Goal: Ask a question

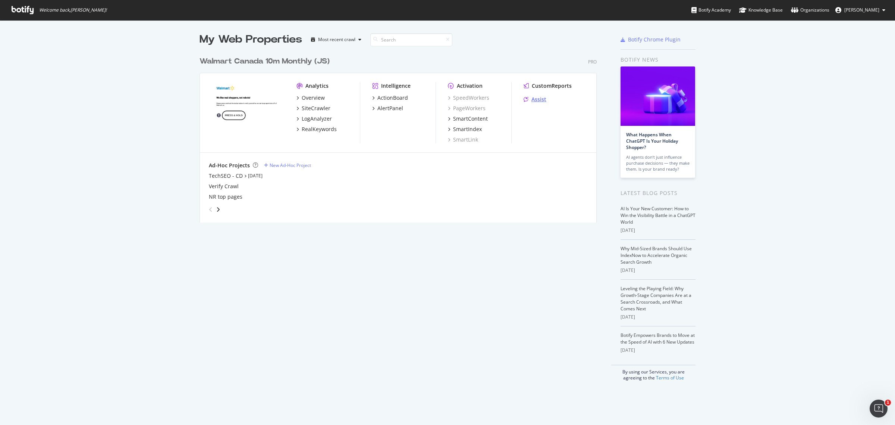
click at [536, 96] on div "Assist" at bounding box center [539, 99] width 15 height 7
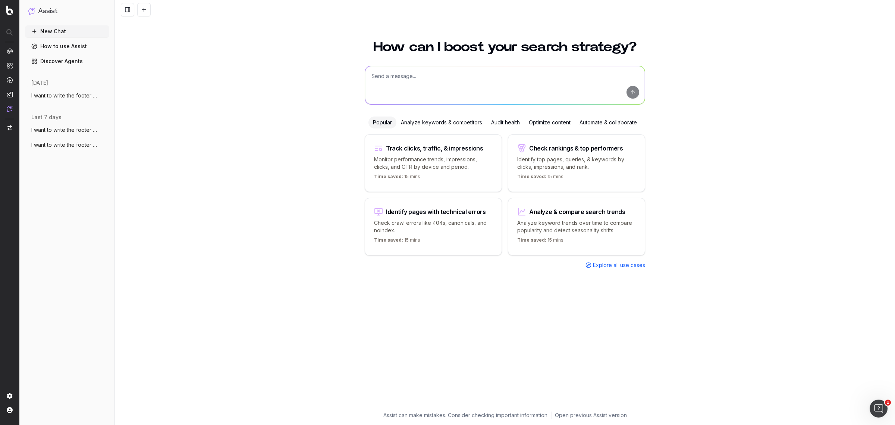
click at [44, 96] on span "I want to write the footer text. The foo" at bounding box center [64, 95] width 66 height 7
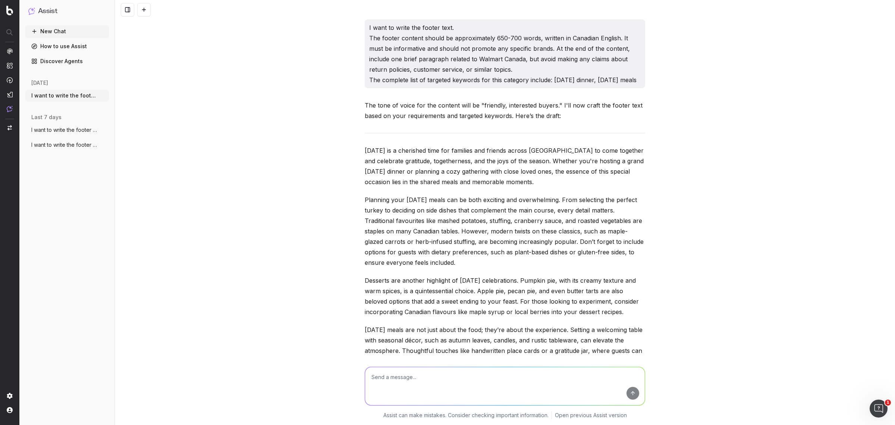
scroll to position [15763, 0]
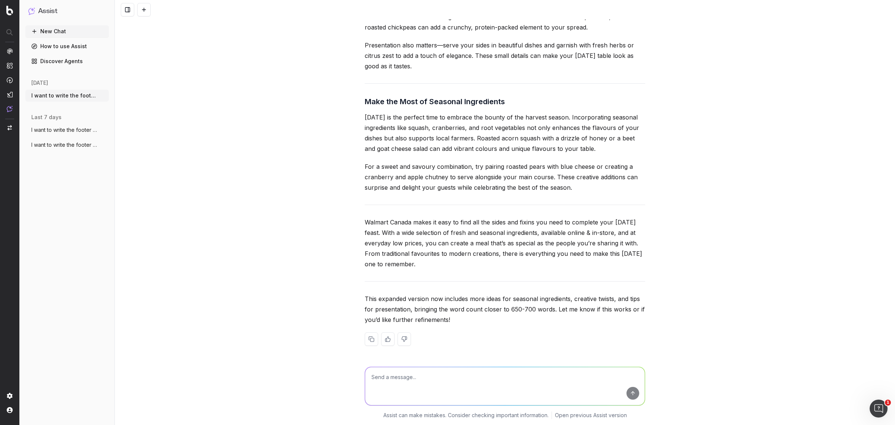
click at [390, 376] on textarea at bounding box center [505, 386] width 280 height 38
paste textarea "[URL][DOMAIN_NAME]"
type textarea "WRITE FOOTER TEXT FOR THE URL: [URL][DOMAIN_NAME]"
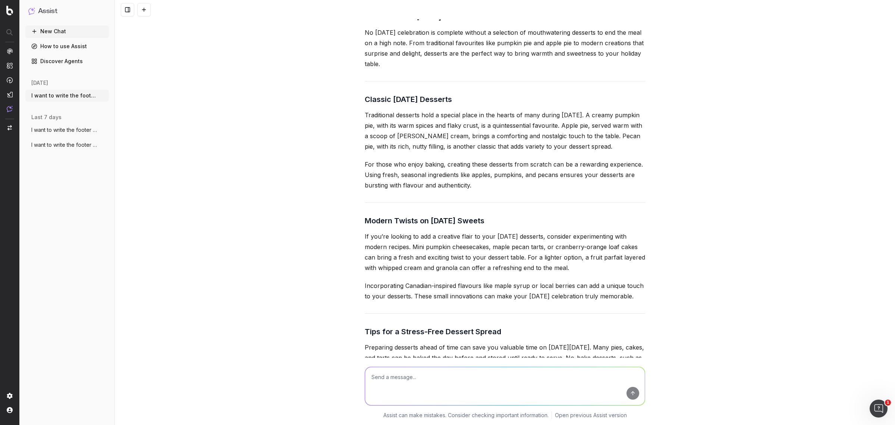
scroll to position [16139, 0]
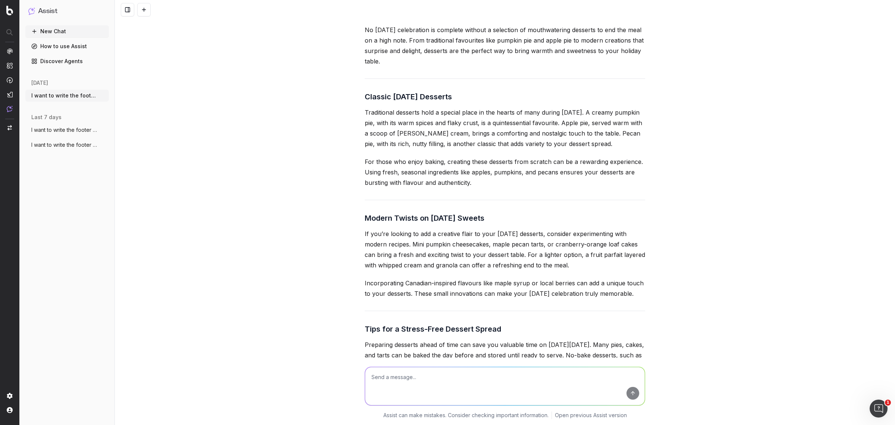
drag, startPoint x: 416, startPoint y: 129, endPoint x: 356, endPoint y: 84, distance: 75.3
click at [356, 84] on div "I want to write the footer text. The footer content should be approximately 650…" at bounding box center [505, 212] width 781 height 425
copy div "Sweeten Your [DATE] with Delicious Desserts No [DATE] celebration is complete w…"
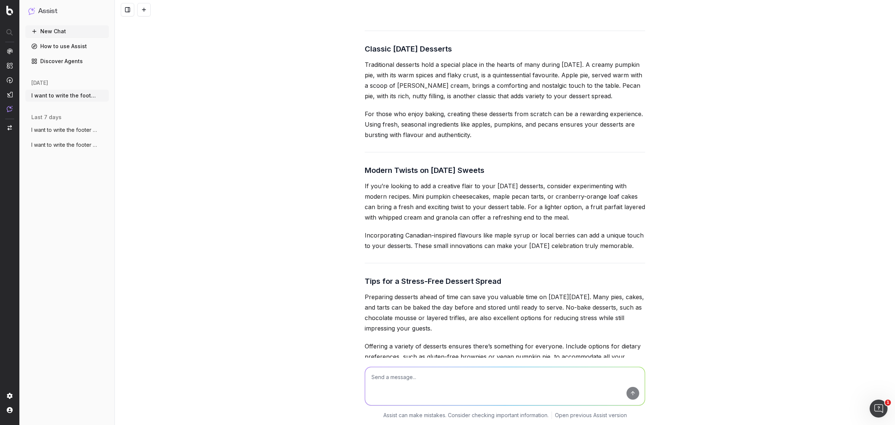
scroll to position [16186, 0]
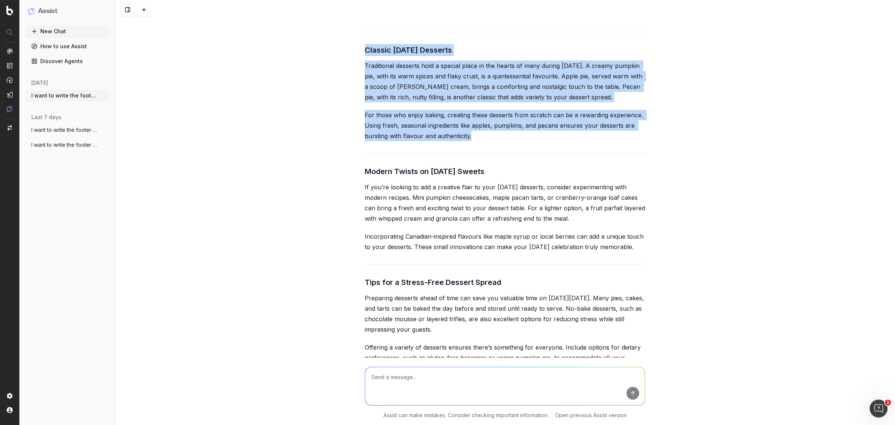
drag, startPoint x: 486, startPoint y: 203, endPoint x: 361, endPoint y: 118, distance: 151.4
click at [365, 118] on div "It seems there was an issue retrieving the metadata for the provided URL. Howev…" at bounding box center [505, 242] width 281 height 672
copy div "Classic [DATE] Desserts Traditional desserts hold a special place in the hearts…"
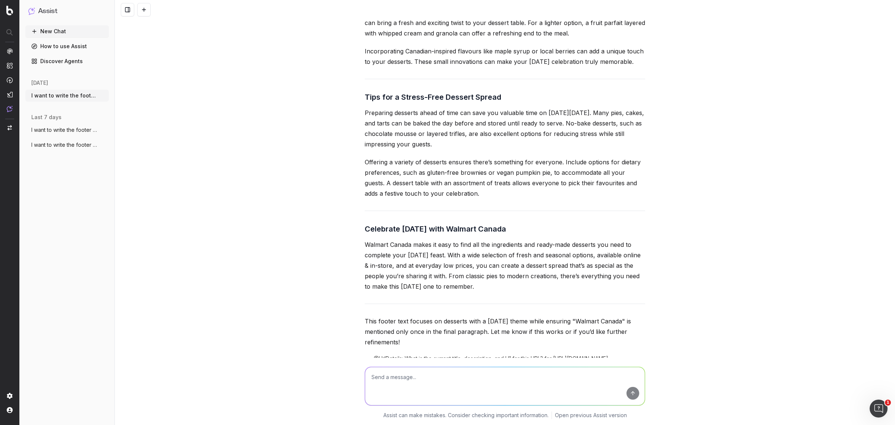
scroll to position [16372, 0]
drag, startPoint x: 363, startPoint y: 51, endPoint x: 407, endPoint y: 138, distance: 98.1
click at [407, 139] on div "It seems there was an issue retrieving the metadata for the provided URL. Howev…" at bounding box center [505, 55] width 281 height 672
copy div "Modern Twists on [DATE] Sweets If you’re looking to add a creative flair to you…"
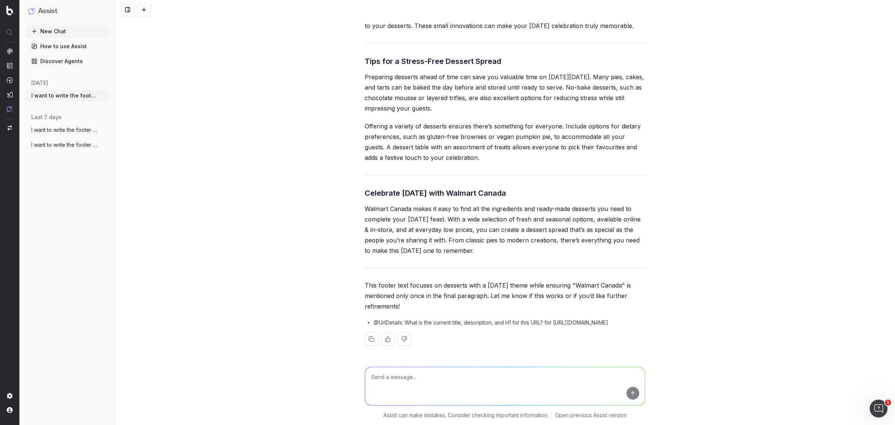
scroll to position [16466, 0]
drag, startPoint x: 363, startPoint y: 79, endPoint x: 512, endPoint y: 268, distance: 240.4
click at [512, 268] on div "It seems there was an issue retrieving the metadata for the provided URL. Howev…" at bounding box center [505, 21] width 281 height 672
copy div "Lore ips d Sitame-Cons Adipisc Elitse Doeiusmod temporin utlab et dolo mag aliq…"
click at [399, 389] on textarea at bounding box center [505, 386] width 280 height 38
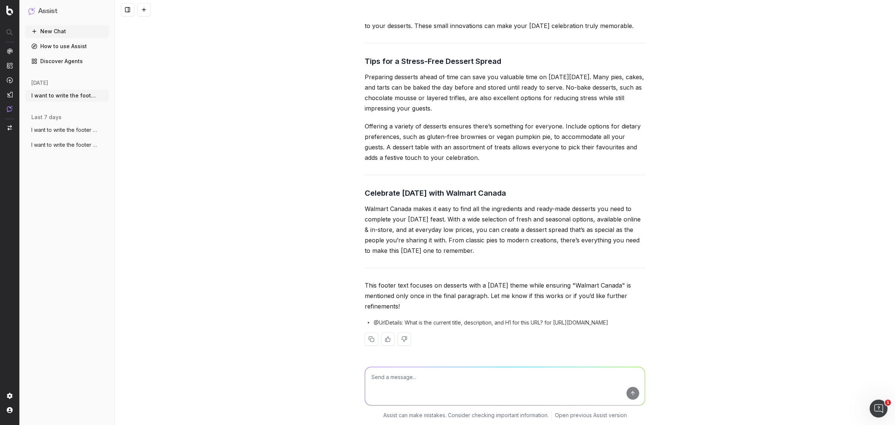
scroll to position [16485, 0]
type textarea "add more content, it's just 430 words of content"
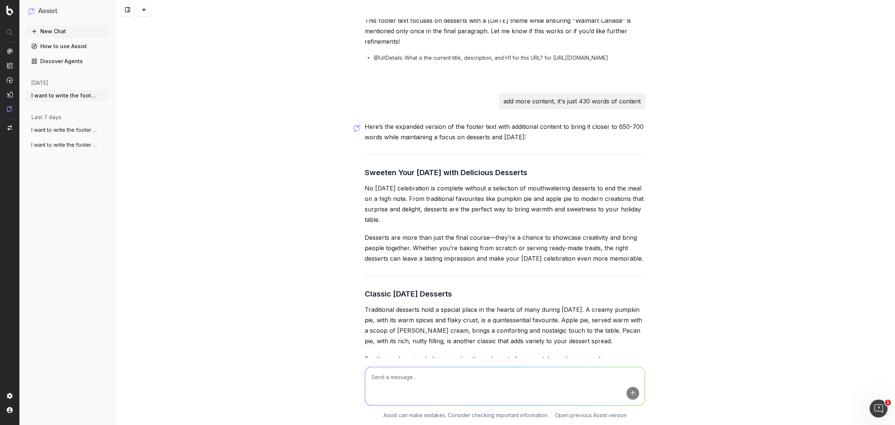
scroll to position [16811, 0]
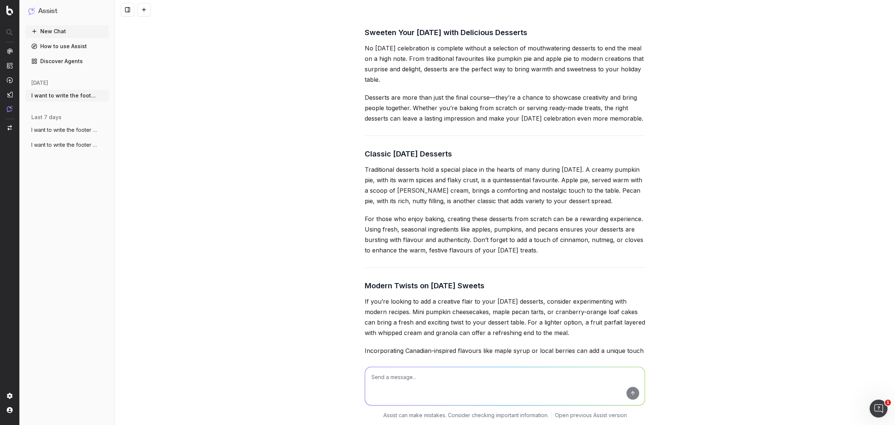
drag, startPoint x: 357, startPoint y: 175, endPoint x: 398, endPoint y: 205, distance: 50.9
click at [398, 205] on div "I want to write the footer text. The footer content should be approximately 650…" at bounding box center [505, 212] width 781 height 425
copy p "Desserts are more than just the final course—they’re a chance to showcase creat…"
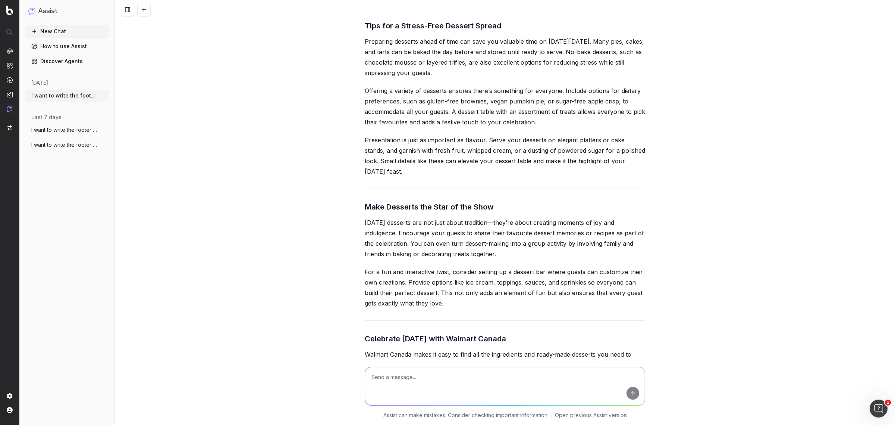
scroll to position [17278, 0]
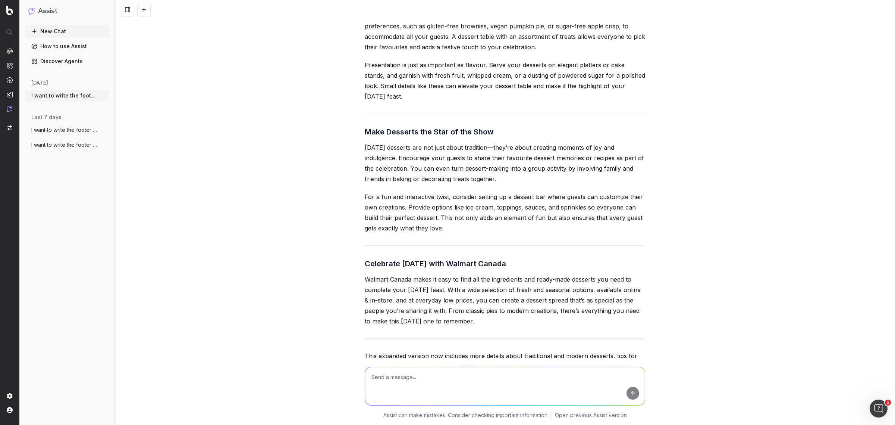
drag, startPoint x: 419, startPoint y: 185, endPoint x: 345, endPoint y: 153, distance: 80.2
click at [345, 153] on div "I want to write the footer text. The footer content should be approximately 650…" at bounding box center [505, 212] width 781 height 425
copy p "Presentation is just as important as flavour. Serve your desserts on elegant pl…"
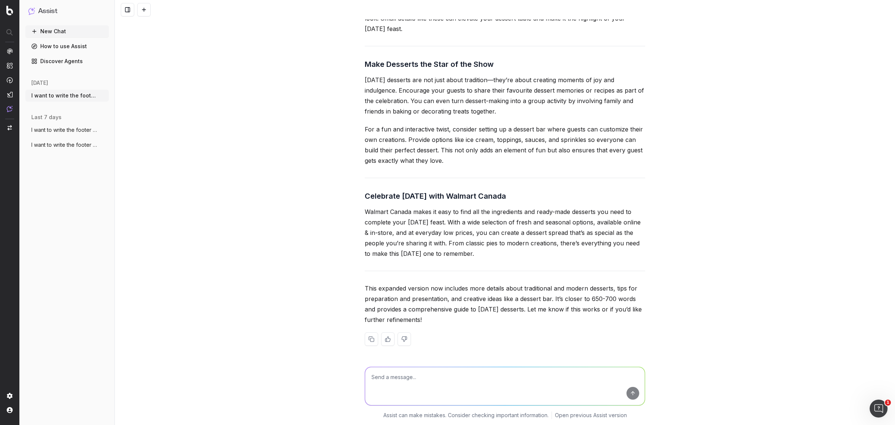
scroll to position [17371, 0]
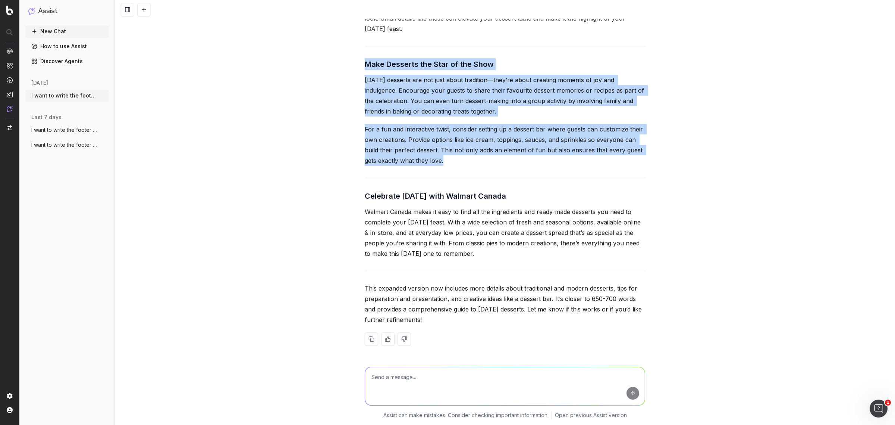
drag, startPoint x: 448, startPoint y: 221, endPoint x: 358, endPoint y: 127, distance: 129.6
copy div "Make Desserts the Star of the Show [DATE] desserts are not just about tradition…"
click at [486, 166] on p "For a fun and interactive twist, consider setting up a dessert bar where guests…" at bounding box center [505, 145] width 281 height 42
